Goal: Information Seeking & Learning: Check status

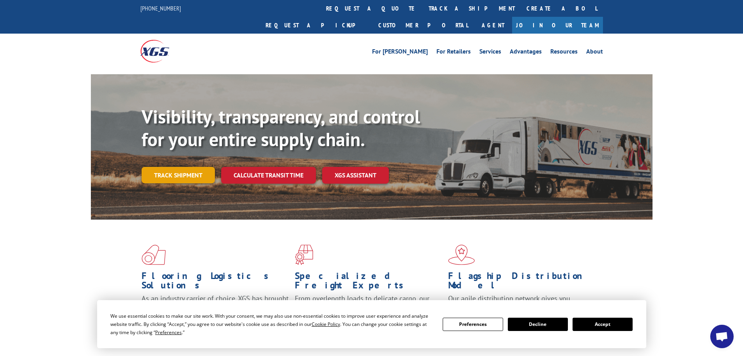
click at [207, 167] on link "Track shipment" at bounding box center [178, 175] width 73 height 16
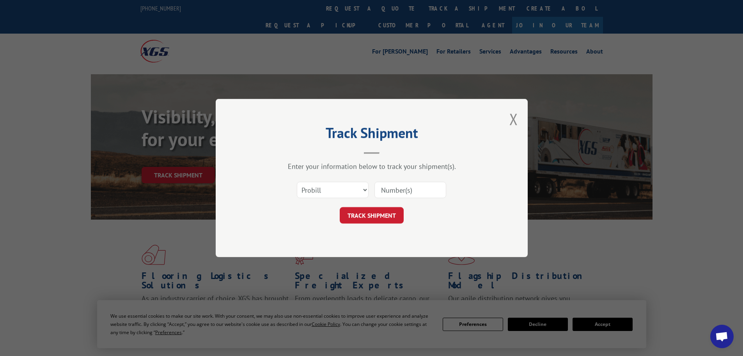
click at [420, 187] on input at bounding box center [411, 189] width 72 height 16
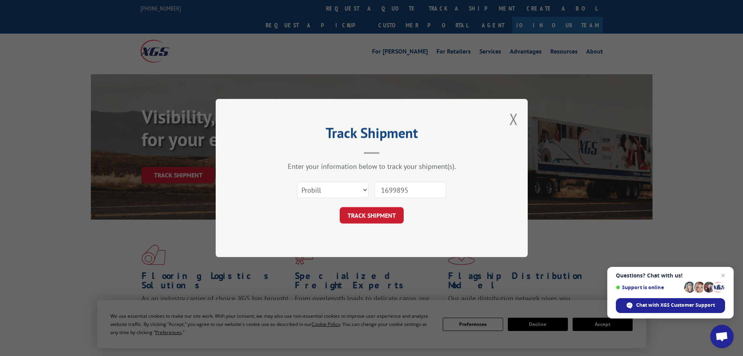
type input "16998951"
click button "TRACK SHIPMENT" at bounding box center [372, 215] width 64 height 16
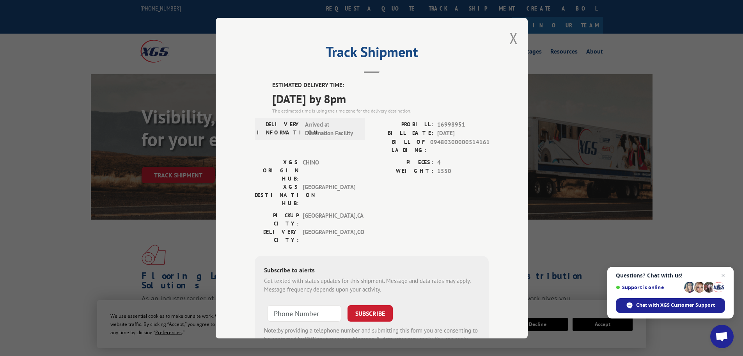
drag, startPoint x: 263, startPoint y: 82, endPoint x: 377, endPoint y: 98, distance: 115.9
click at [377, 98] on div "ESTIMATED DELIVERY TIME: [DATE] by 8pm The estimated time is using the time zon…" at bounding box center [372, 221] width 234 height 281
copy div "ESTIMATED DELIVERY TIME: [DATE] by 8pm"
click at [514, 39] on button "Close modal" at bounding box center [514, 38] width 9 height 21
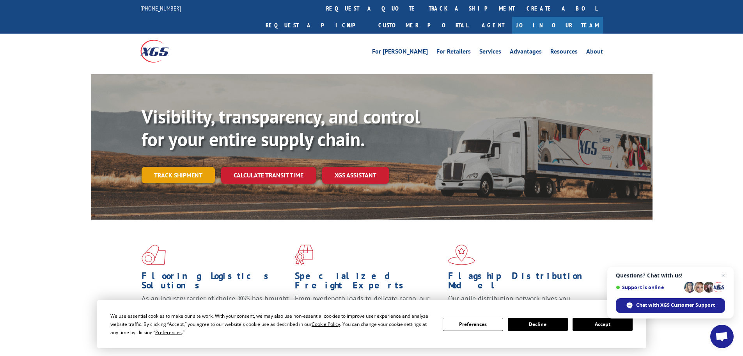
click at [203, 167] on link "Track shipment" at bounding box center [178, 175] width 73 height 16
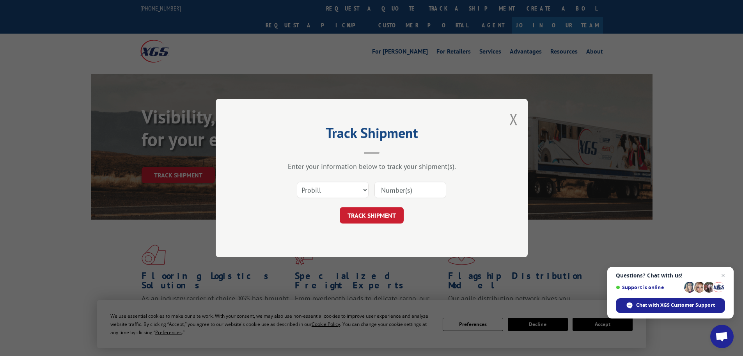
click at [409, 188] on input at bounding box center [411, 189] width 72 height 16
type input "16998951"
click button "TRACK SHIPMENT" at bounding box center [372, 215] width 64 height 16
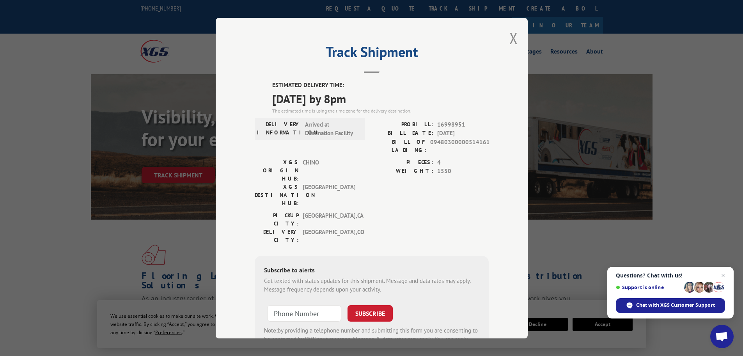
drag, startPoint x: 260, startPoint y: 83, endPoint x: 372, endPoint y: 100, distance: 112.9
click at [372, 100] on div "ESTIMATED DELIVERY TIME: [DATE] by 8pm The estimated time is using the time zon…" at bounding box center [372, 221] width 234 height 281
copy div "ESTIMATED DELIVERY TIME: [DATE] by 8pm"
click at [512, 36] on button "Close modal" at bounding box center [514, 38] width 9 height 21
